Goal: Transaction & Acquisition: Purchase product/service

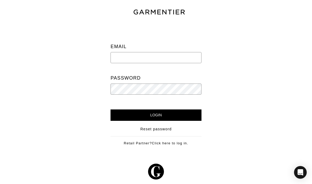
click at [189, 58] on input "email" at bounding box center [156, 57] width 91 height 11
type input "ari@shop-ari.com"
click at [184, 114] on input "Login" at bounding box center [156, 115] width 91 height 11
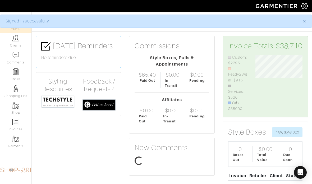
scroll to position [56, 55]
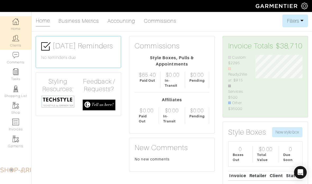
click at [14, 47] on link "Clients" at bounding box center [15, 41] width 31 height 17
click at [16, 41] on img at bounding box center [15, 38] width 7 height 7
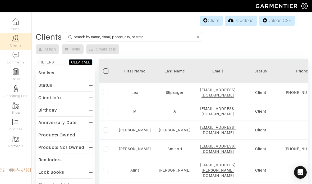
click at [84, 37] on input at bounding box center [135, 37] width 122 height 7
type input "[PERSON_NAME]"
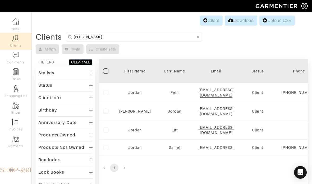
click at [140, 38] on input "Jordan Fein" at bounding box center [135, 37] width 122 height 7
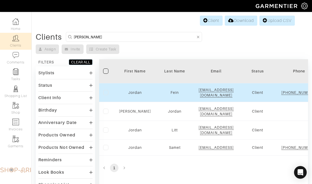
click at [138, 89] on td "Jordan" at bounding box center [135, 92] width 40 height 19
click at [135, 95] on link "Jordan" at bounding box center [134, 92] width 13 height 4
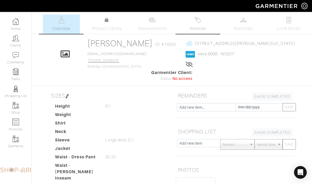
click at [202, 26] on span "Invoices" at bounding box center [198, 28] width 16 height 6
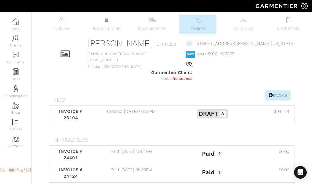
click at [199, 33] on link "Invoices" at bounding box center [197, 24] width 37 height 19
click at [113, 112] on div "Created 04/14/25 05:53PM" at bounding box center [131, 114] width 81 height 13
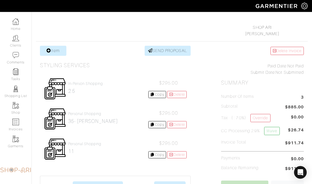
scroll to position [75, 0]
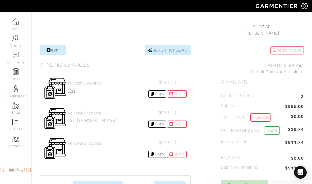
click at [86, 89] on h2 "2.5" at bounding box center [85, 91] width 35 height 6
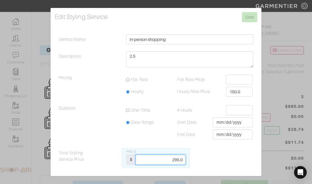
click at [161, 165] on input "295.0" at bounding box center [161, 160] width 50 height 10
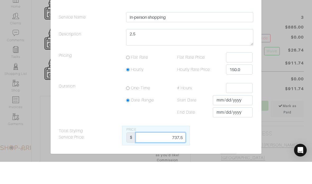
type input "737.5"
click at [249, 12] on input "Save" at bounding box center [249, 17] width 15 height 10
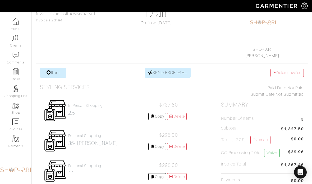
scroll to position [53, 0]
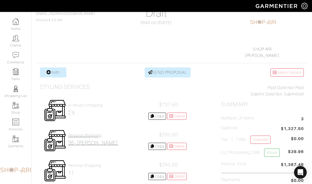
click at [97, 144] on h2 "35- [PERSON_NAME]" at bounding box center [93, 143] width 50 height 6
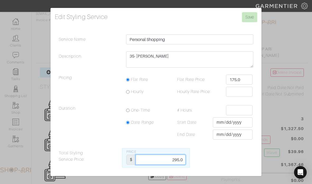
click at [167, 165] on input "295.0" at bounding box center [161, 160] width 50 height 10
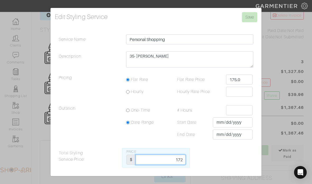
scroll to position [103, 0]
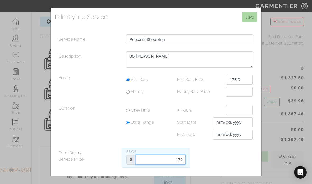
type input "172"
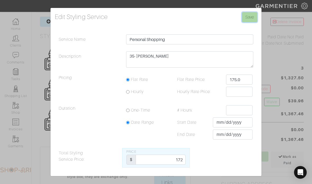
click at [248, 22] on input "Save" at bounding box center [249, 17] width 15 height 10
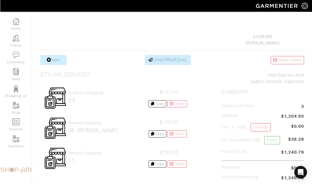
scroll to position [65, 0]
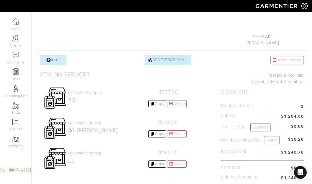
click at [80, 155] on h4 "Personal Shopping" at bounding box center [84, 153] width 33 height 4
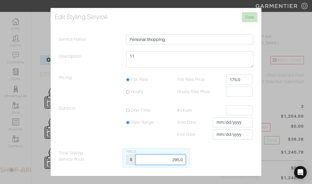
click at [163, 165] on input "295.0" at bounding box center [161, 160] width 50 height 10
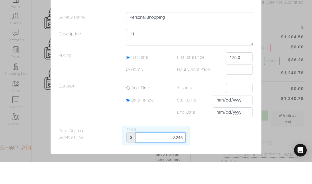
type input "3245"
click at [247, 12] on input "Save" at bounding box center [249, 17] width 15 height 10
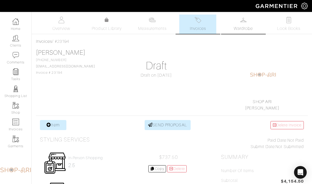
click at [252, 27] on span "Wardrobe" at bounding box center [243, 28] width 19 height 6
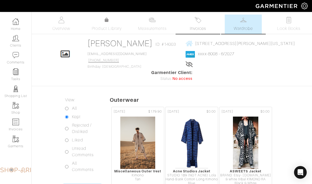
click at [201, 30] on span "Invoices" at bounding box center [198, 28] width 16 height 6
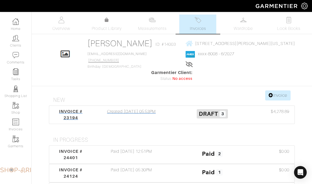
click at [133, 114] on div "Created 04/14/25 05:53PM" at bounding box center [131, 114] width 81 height 13
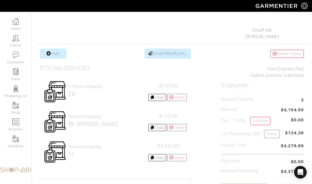
scroll to position [71, 0]
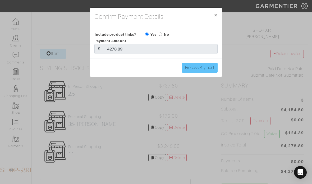
click at [203, 71] on input "Process Payment" at bounding box center [200, 68] width 36 height 10
type input "Process Payment"
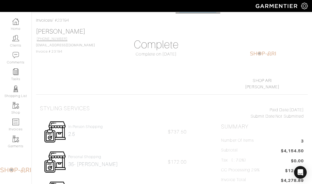
scroll to position [21, 4]
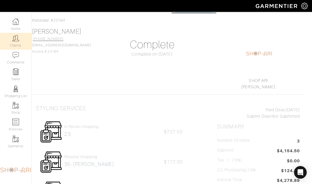
click at [22, 39] on link "Clients" at bounding box center [15, 41] width 31 height 17
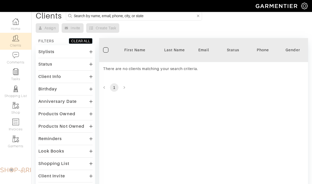
scroll to position [21, 0]
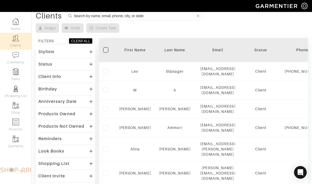
click at [115, 15] on input at bounding box center [135, 15] width 122 height 7
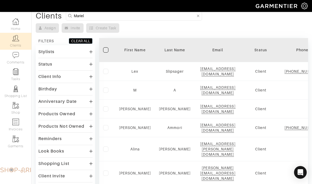
type input "Mariel"
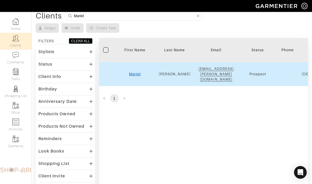
click at [134, 72] on link "Mariel" at bounding box center [135, 74] width 12 height 4
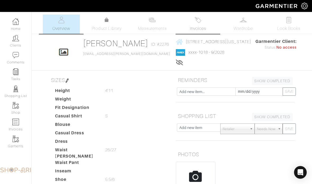
click at [197, 30] on span "Invoices" at bounding box center [198, 28] width 16 height 6
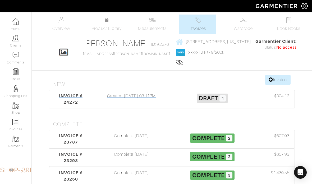
click at [148, 98] on div "Created [DATE] 03:11PM" at bounding box center [131, 99] width 81 height 13
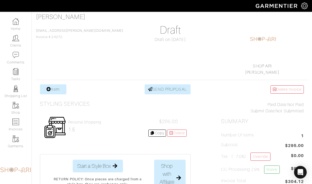
scroll to position [36, 0]
click at [79, 129] on h2 "1.5" at bounding box center [84, 130] width 33 height 6
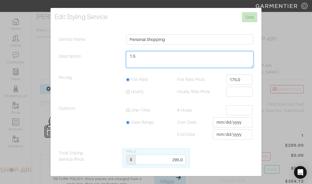
click at [173, 68] on textarea "1.5" at bounding box center [189, 59] width 127 height 16
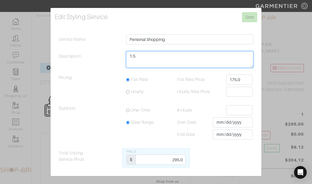
scroll to position [57, 0]
type textarea "1 hour 45"
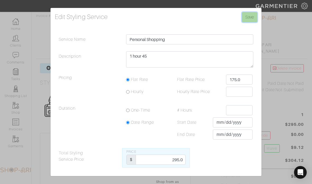
click at [250, 22] on input "Save" at bounding box center [249, 17] width 15 height 10
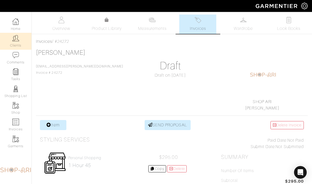
click at [16, 41] on img at bounding box center [15, 38] width 7 height 7
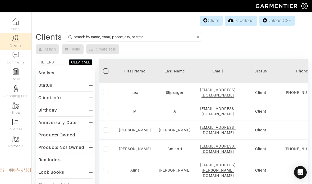
click at [162, 37] on input at bounding box center [135, 37] width 122 height 7
type input "[PERSON_NAME]"
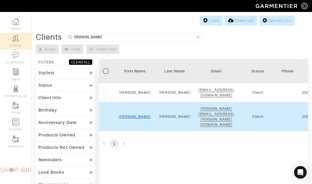
click at [138, 115] on link "Tyler" at bounding box center [135, 117] width 32 height 4
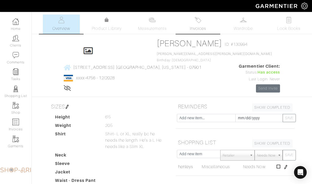
click at [197, 23] on img at bounding box center [198, 20] width 7 height 7
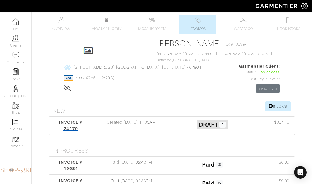
click at [144, 119] on div "Created 07/22/25 11:33AM" at bounding box center [131, 125] width 81 height 13
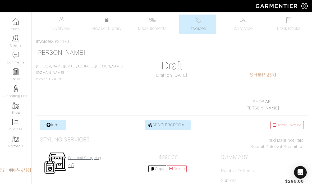
click at [90, 159] on h4 "Personal Shopping" at bounding box center [84, 158] width 33 height 4
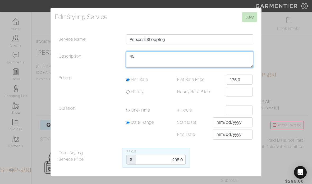
click at [180, 68] on textarea "45" at bounding box center [189, 59] width 127 height 16
type textarea "55"
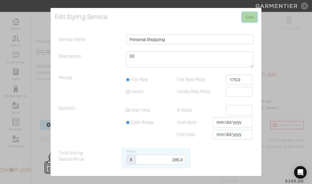
click at [249, 22] on input "Save" at bounding box center [249, 17] width 15 height 10
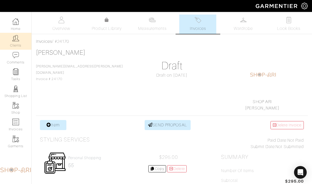
click at [18, 41] on img at bounding box center [15, 38] width 7 height 7
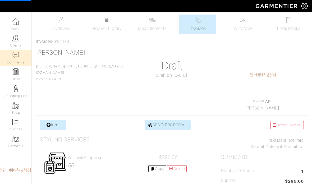
click at [15, 51] on link "Comments" at bounding box center [15, 58] width 31 height 17
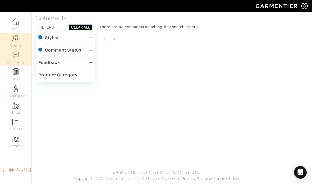
click at [17, 38] on img at bounding box center [15, 38] width 7 height 7
click at [18, 38] on img at bounding box center [15, 38] width 7 height 7
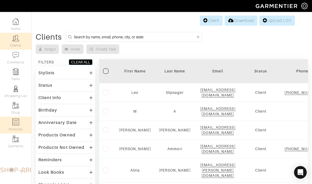
click at [18, 125] on img at bounding box center [15, 122] width 7 height 7
select select
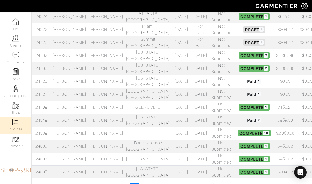
scroll to position [279, 0]
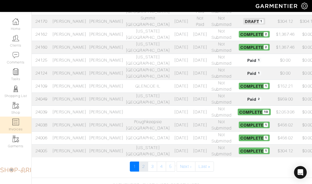
click at [144, 165] on link "2" at bounding box center [143, 167] width 9 height 10
select select
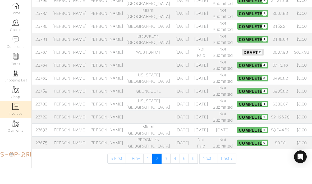
scroll to position [293, 0]
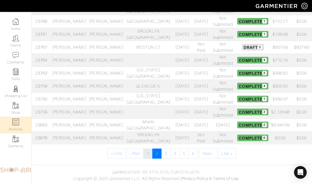
click at [146, 152] on link "1" at bounding box center [147, 154] width 9 height 10
select select
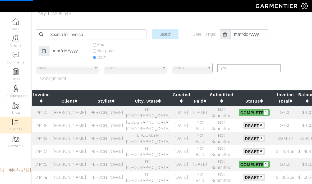
select select
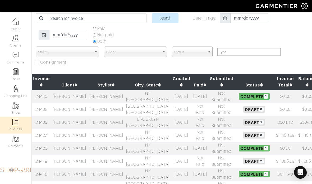
scroll to position [19, 0]
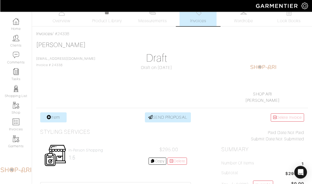
scroll to position [8, 0]
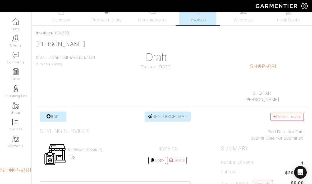
click at [80, 152] on link "In-person shopping 1.5" at bounding box center [85, 153] width 35 height 13
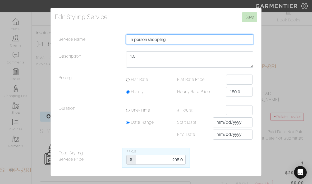
click at [186, 44] on input "In-person shopping" at bounding box center [189, 39] width 127 height 10
type input "Personal Shopping- in person, pull time, shoes"
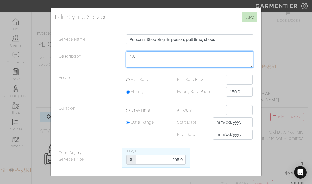
click at [170, 68] on textarea "1.5" at bounding box center [189, 59] width 127 height 16
type textarea "2 hours"
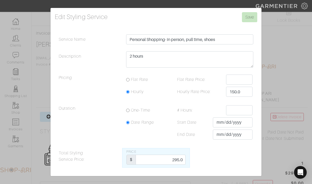
click at [166, 155] on input "295.0" at bounding box center [161, 160] width 50 height 10
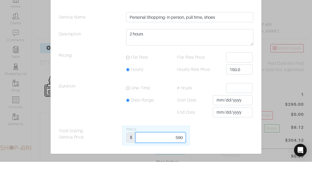
scroll to position [0, 0]
type input "590"
click at [255, 12] on input "Save" at bounding box center [249, 17] width 15 height 10
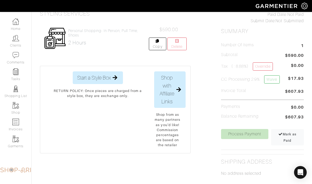
scroll to position [127, 0]
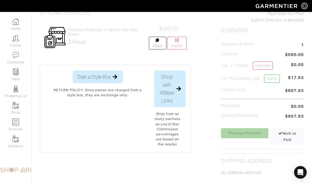
click at [253, 135] on link "Process Payment" at bounding box center [244, 133] width 47 height 10
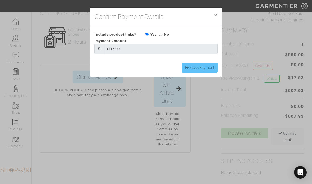
click at [217, 66] on input "Process Payment" at bounding box center [200, 68] width 36 height 10
type input "Process Payment"
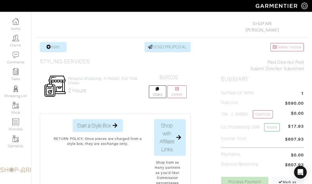
scroll to position [84, 0]
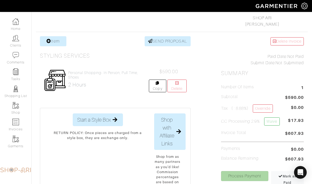
click at [261, 175] on link "Process Payment" at bounding box center [244, 176] width 47 height 10
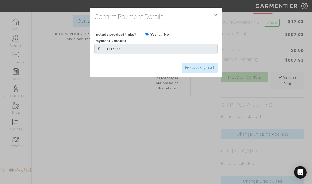
scroll to position [179, 0]
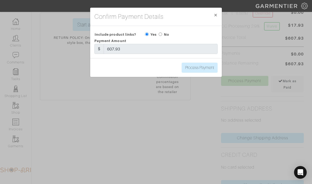
click at [275, 71] on div "Confirm Payment Details × Close Include product links? Yes No Payment Amount $ …" at bounding box center [156, 92] width 312 height 184
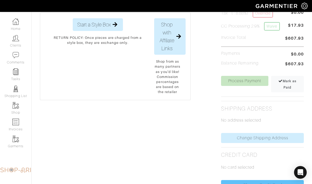
click at [256, 184] on link "Change Credit Card" at bounding box center [262, 185] width 83 height 10
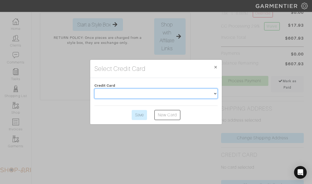
click at [204, 99] on select at bounding box center [155, 94] width 123 height 10
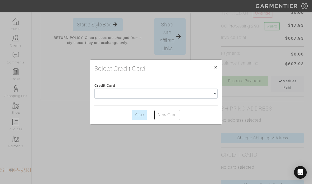
click at [217, 71] on span "×" at bounding box center [216, 67] width 4 height 7
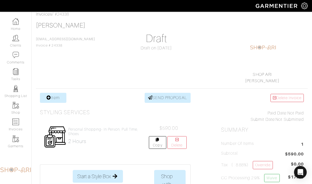
scroll to position [0, 0]
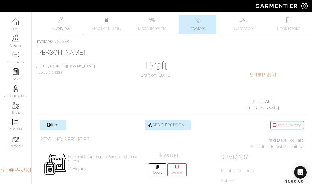
click at [58, 26] on span "Overview" at bounding box center [61, 28] width 18 height 6
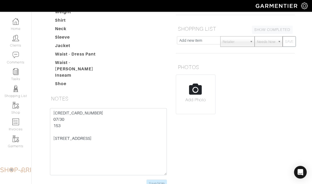
scroll to position [101, 0]
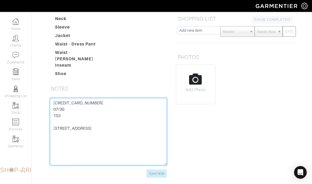
click at [60, 101] on textarea "4147 2027 6266 4140 07/30 153 317 Wayland ave Providence RI 02906" at bounding box center [108, 131] width 117 height 67
click at [60, 98] on textarea "4147 2027 6266 4140 07/30 153 317 Wayland ave Providence RI 02906" at bounding box center [108, 131] width 117 height 67
click at [58, 99] on textarea "4147 2027 6266 4140 07/30 153 317 Wayland ave Providence RI 02906" at bounding box center [108, 131] width 117 height 67
click at [59, 98] on textarea "4147 2027 6266 4140 07/30 153 317 Wayland ave Providence RI 02906" at bounding box center [108, 131] width 117 height 67
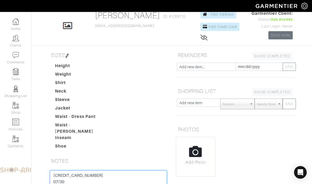
scroll to position [0, 0]
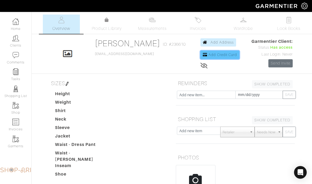
click at [230, 58] on link "Add Credit Card" at bounding box center [220, 55] width 39 height 8
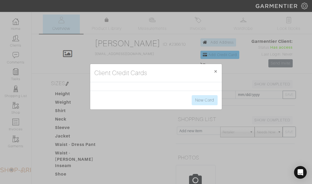
scroll to position [11, 0]
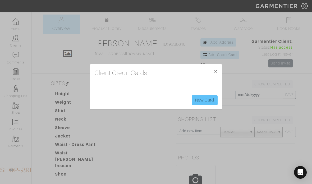
click at [213, 100] on link "New Card" at bounding box center [205, 100] width 26 height 10
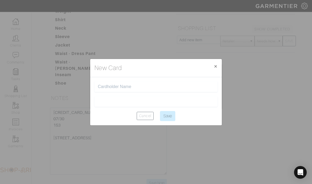
scroll to position [93, 0]
click at [143, 89] on input "text" at bounding box center [156, 86] width 116 height 5
click at [155, 89] on input "text" at bounding box center [156, 86] width 116 height 5
type input "[PERSON_NAME]"
click at [164, 121] on input "Save" at bounding box center [167, 116] width 15 height 10
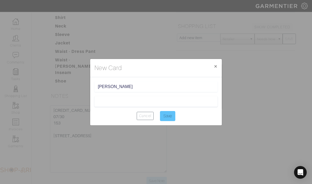
type input "Saving..."
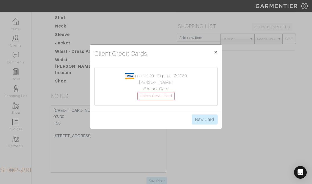
click at [219, 49] on button "× Close" at bounding box center [216, 52] width 12 height 15
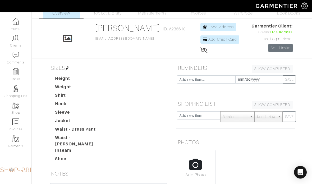
scroll to position [0, 0]
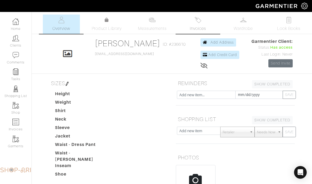
click at [198, 22] on img at bounding box center [198, 20] width 7 height 7
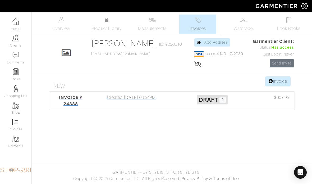
click at [117, 101] on div "Created 08/11/25 06:34PM" at bounding box center [131, 100] width 81 height 13
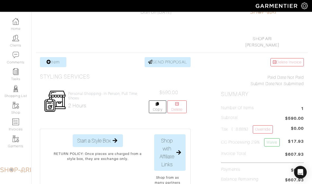
scroll to position [64, 0]
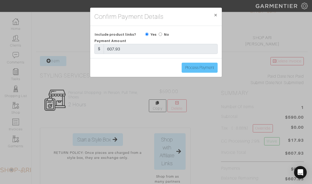
click at [214, 72] on input "Process Payment" at bounding box center [200, 68] width 36 height 10
type input "Process Payment"
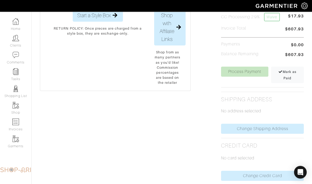
scroll to position [188, 0]
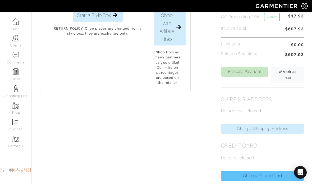
click at [262, 180] on link "Change Credit Card" at bounding box center [262, 176] width 83 height 10
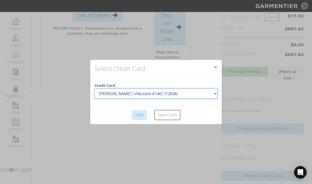
click at [172, 99] on select "[PERSON_NAME] | Visa xxxx-4140 | 7/2030" at bounding box center [155, 94] width 123 height 10
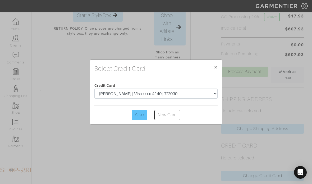
click at [140, 120] on input "Save" at bounding box center [139, 115] width 15 height 10
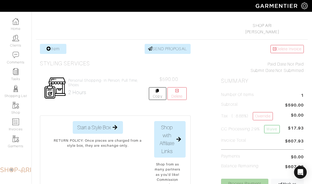
click at [250, 184] on link "Process Payment" at bounding box center [244, 184] width 47 height 10
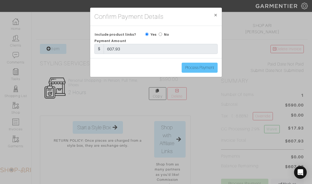
click at [209, 64] on input "Process Payment" at bounding box center [200, 68] width 36 height 10
type input "Processing Payment..."
click at [0, 0] on html "SHOP ARI [PERSON_NAME] Home Clients Invoices Comments Reminders Stylists Shop M…" at bounding box center [156, 138] width 312 height 429
click at [0, 1] on div "Confirm Payment Details × Close Include product links? Yes No Payment Amount $ …" at bounding box center [156, 92] width 312 height 184
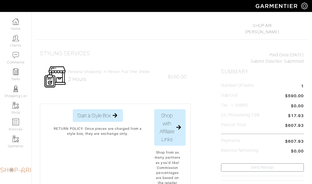
scroll to position [0, 0]
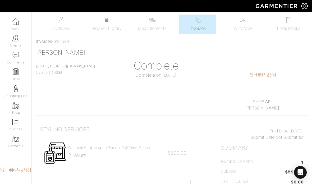
click at [0, 1] on div "Company Settings Manage Subscription My Profile Stylists Sign Out" at bounding box center [156, 6] width 312 height 12
